Goal: Find specific page/section: Find specific page/section

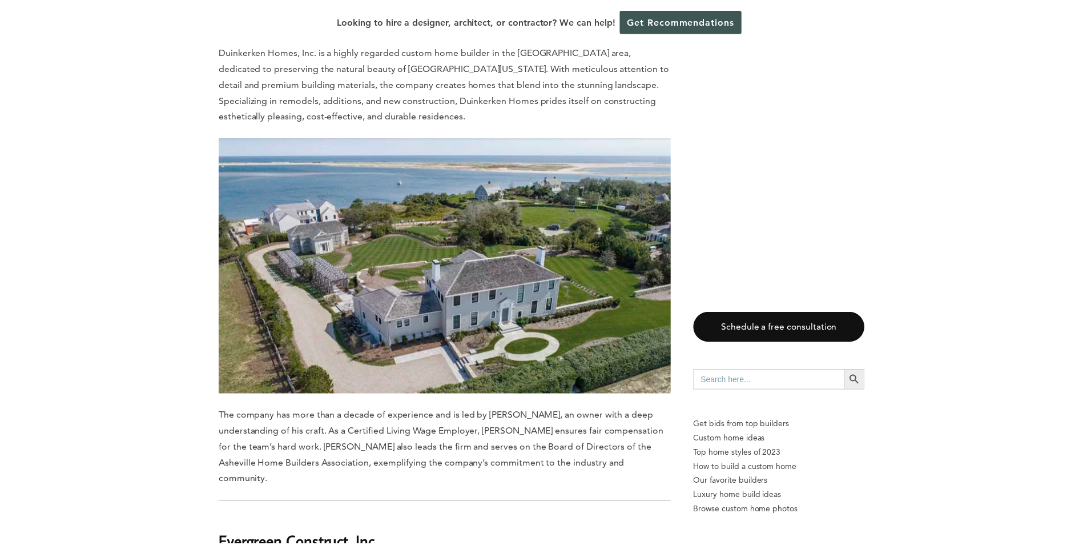
scroll to position [4053, 0]
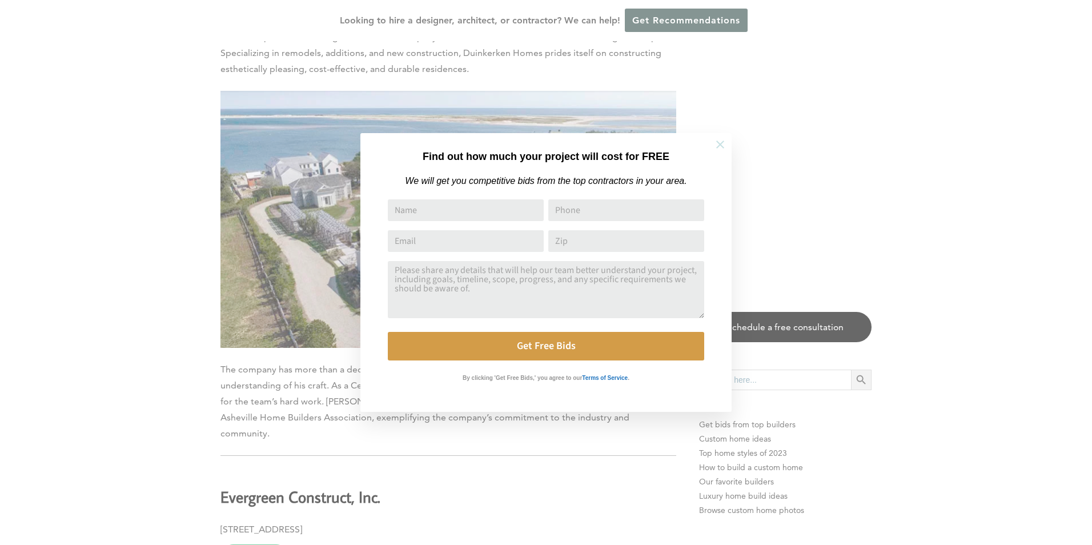
click at [726, 143] on icon at bounding box center [720, 144] width 13 height 13
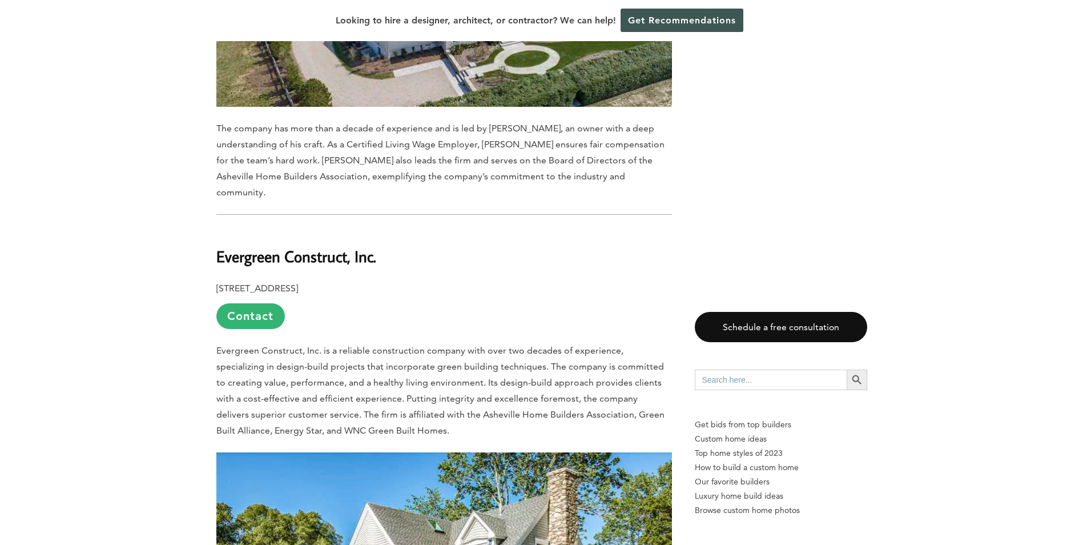
scroll to position [0, 0]
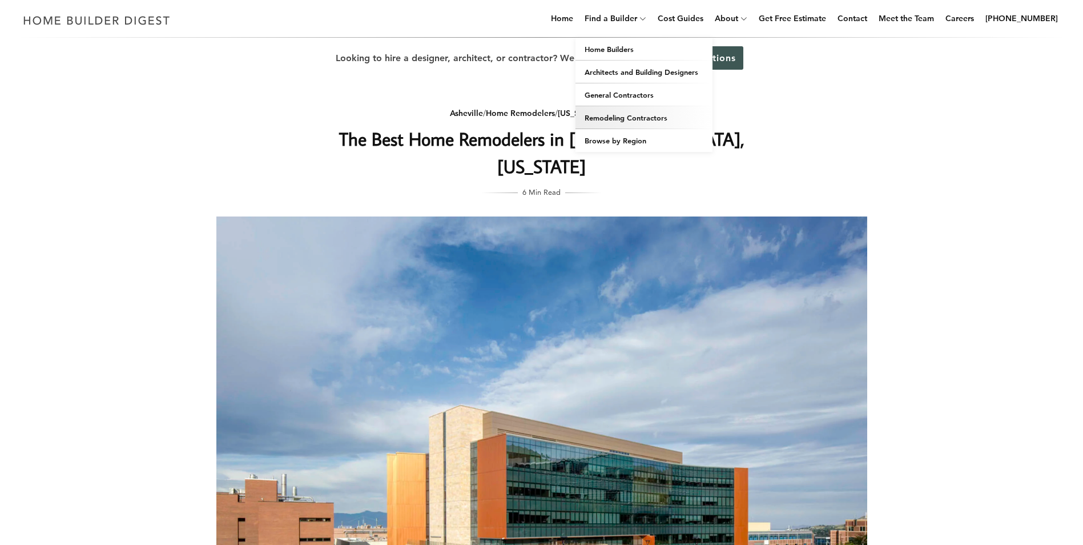
click at [651, 122] on link "Remodeling Contractors" at bounding box center [644, 117] width 137 height 23
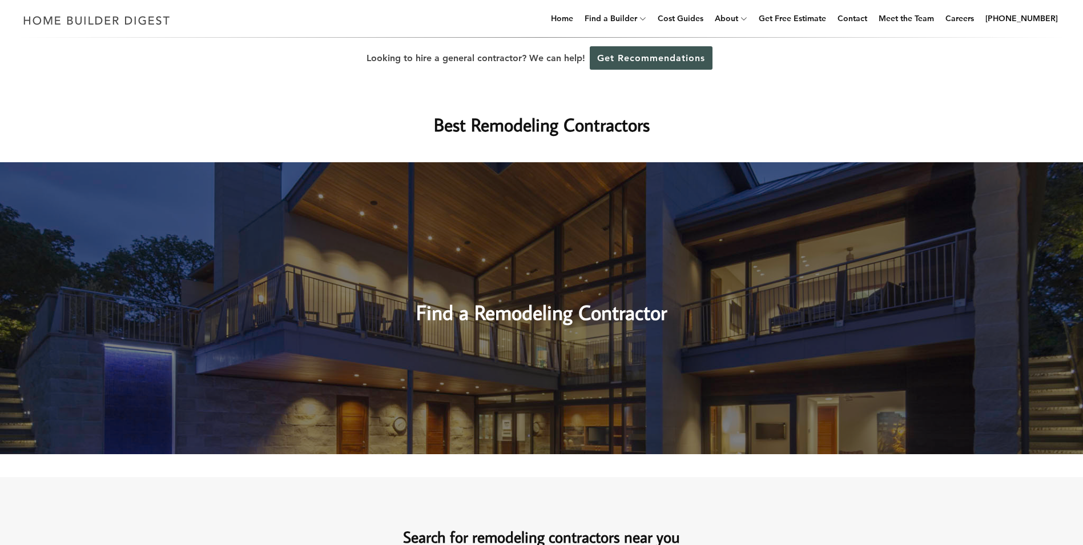
click at [525, 311] on h2 "Find a Remodeling Contractor" at bounding box center [541, 301] width 485 height 51
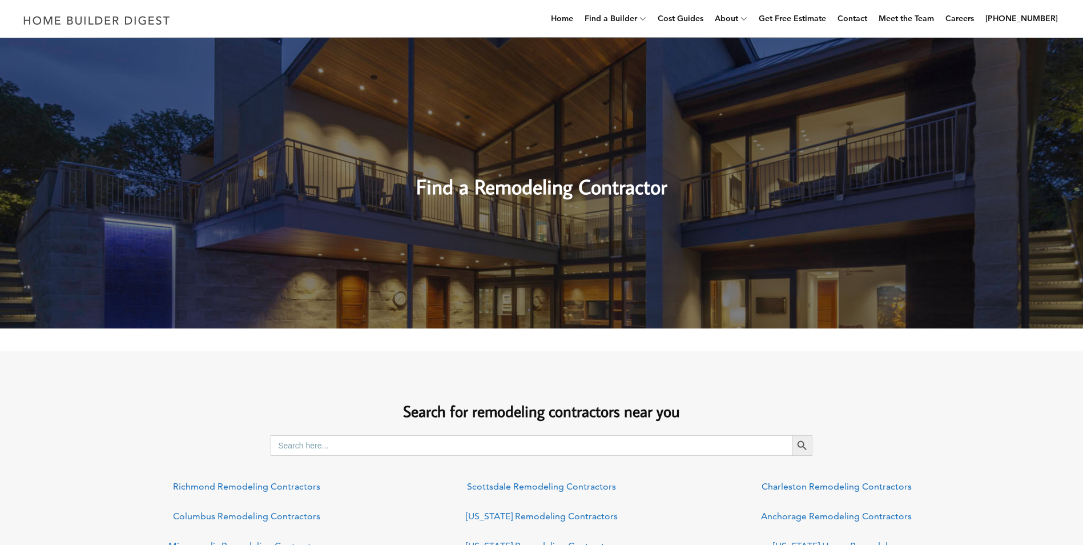
scroll to position [228, 0]
